Goal: Task Accomplishment & Management: Use online tool/utility

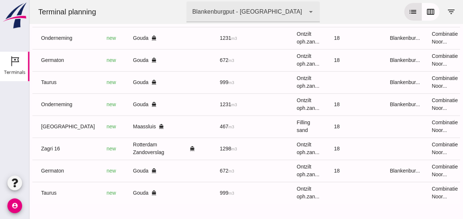
scroll to position [0, 197]
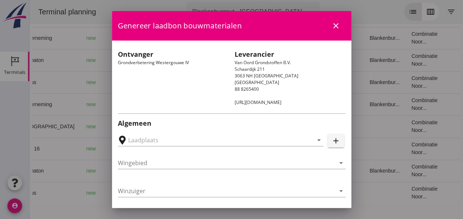
type input "Loswal Fa. J. Bos&Zonen, [GEOGRAPHIC_DATA]"
type input "Germaton"
type input "[PERSON_NAME]"
type input "Ontzilt oph.zand [75] (6120)"
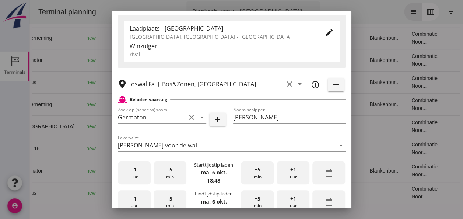
scroll to position [147, 0]
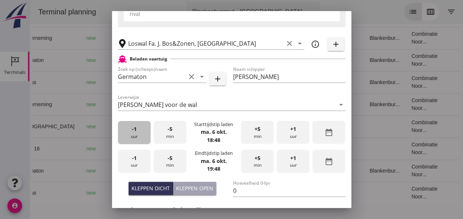
click at [135, 136] on div "-1 uur" at bounding box center [134, 132] width 33 height 23
click at [250, 133] on div "+5 min" at bounding box center [257, 132] width 33 height 23
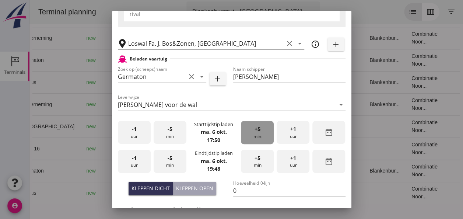
click at [250, 133] on div "+5 min" at bounding box center [257, 132] width 33 height 23
click at [131, 159] on div "-1 uur" at bounding box center [134, 160] width 33 height 23
click at [170, 159] on span "-5" at bounding box center [169, 158] width 5 height 8
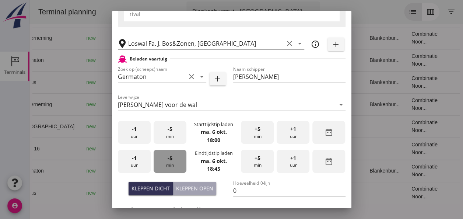
click at [170, 159] on span "-5" at bounding box center [169, 158] width 5 height 8
click at [256, 159] on span "+5" at bounding box center [257, 158] width 6 height 8
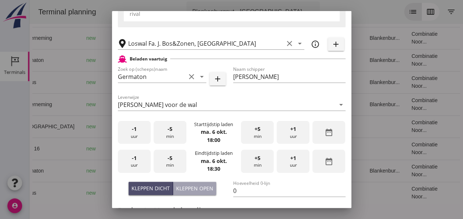
drag, startPoint x: 156, startPoint y: 188, endPoint x: 184, endPoint y: 186, distance: 27.3
click at [156, 188] on div "Kleppen dicht" at bounding box center [150, 188] width 38 height 8
click at [237, 190] on input "0" at bounding box center [289, 190] width 112 height 12
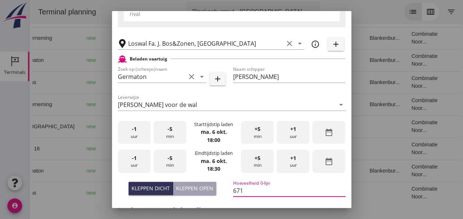
type input "671"
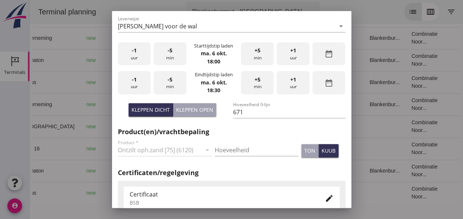
scroll to position [245, 0]
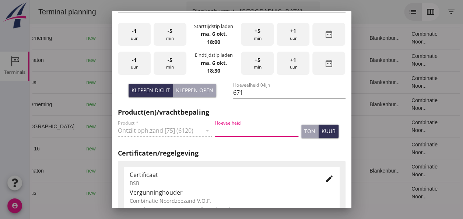
drag, startPoint x: 218, startPoint y: 130, endPoint x: 241, endPoint y: 141, distance: 26.0
click at [219, 129] on input "Hoeveelheid" at bounding box center [257, 130] width 84 height 12
type input "671"
click at [322, 134] on div "kuub" at bounding box center [328, 131] width 14 height 8
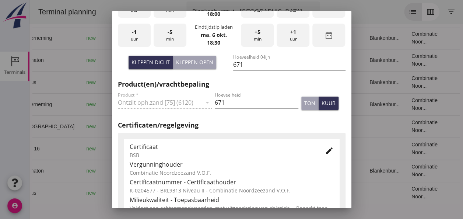
scroll to position [282, 0]
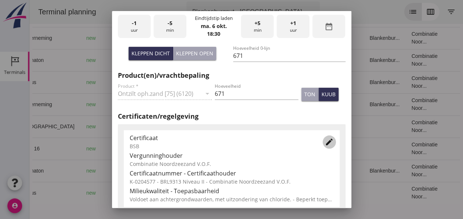
click at [325, 145] on icon "edit" at bounding box center [329, 141] width 9 height 9
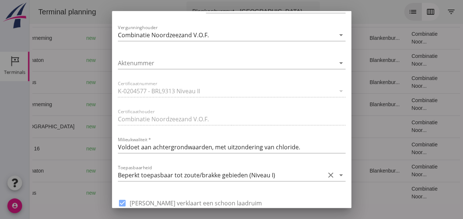
scroll to position [503, 0]
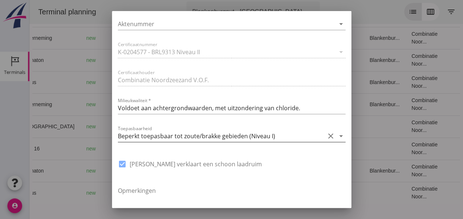
click at [336, 135] on icon "arrow_drop_down" at bounding box center [340, 135] width 9 height 9
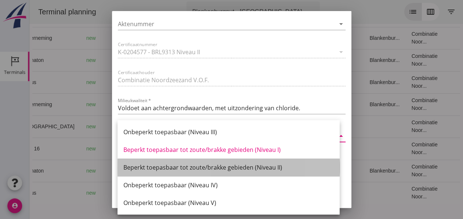
drag, startPoint x: 269, startPoint y: 166, endPoint x: 273, endPoint y: 164, distance: 4.3
click at [269, 166] on div "Beperkt toepasbaar tot zoute/brakke gebieden (Niveau II)" at bounding box center [228, 167] width 210 height 9
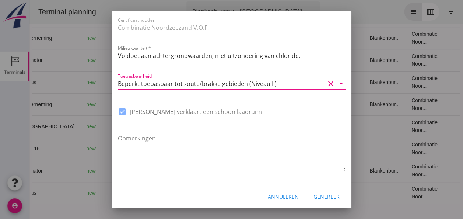
scroll to position [558, 0]
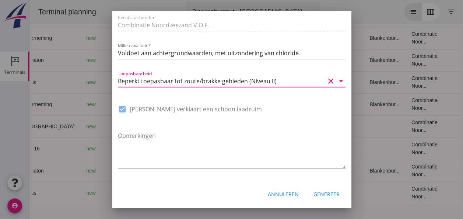
click at [322, 194] on div "Genereer" at bounding box center [326, 194] width 26 height 8
